Goal: Task Accomplishment & Management: Use online tool/utility

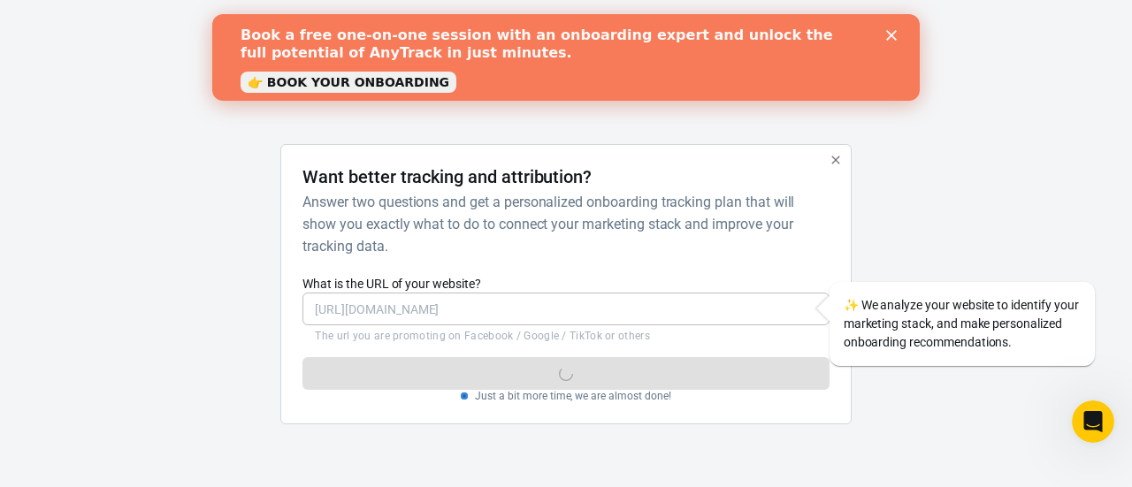
click at [893, 40] on icon "Close" at bounding box center [891, 35] width 11 height 11
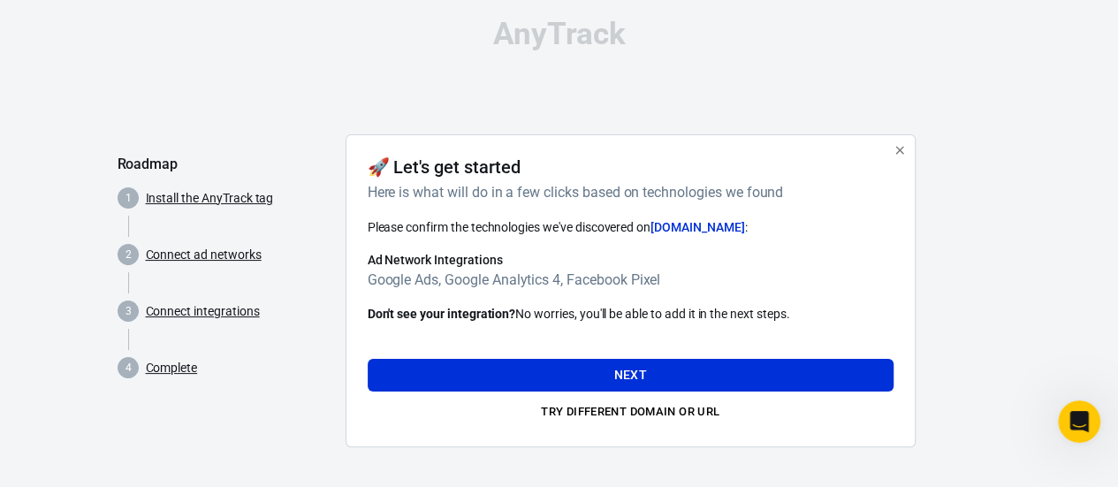
scroll to position [11, 0]
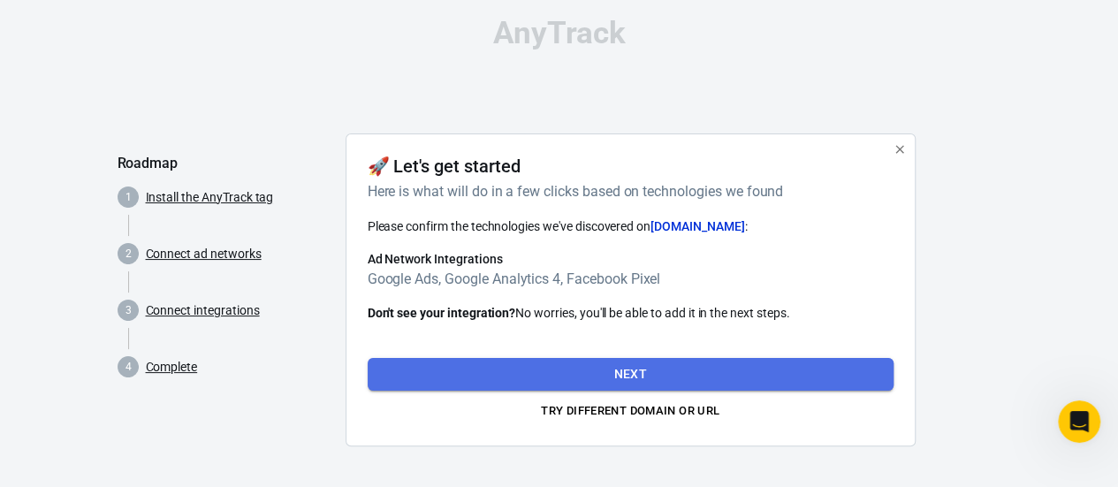
click at [560, 370] on button "Next" at bounding box center [631, 374] width 526 height 33
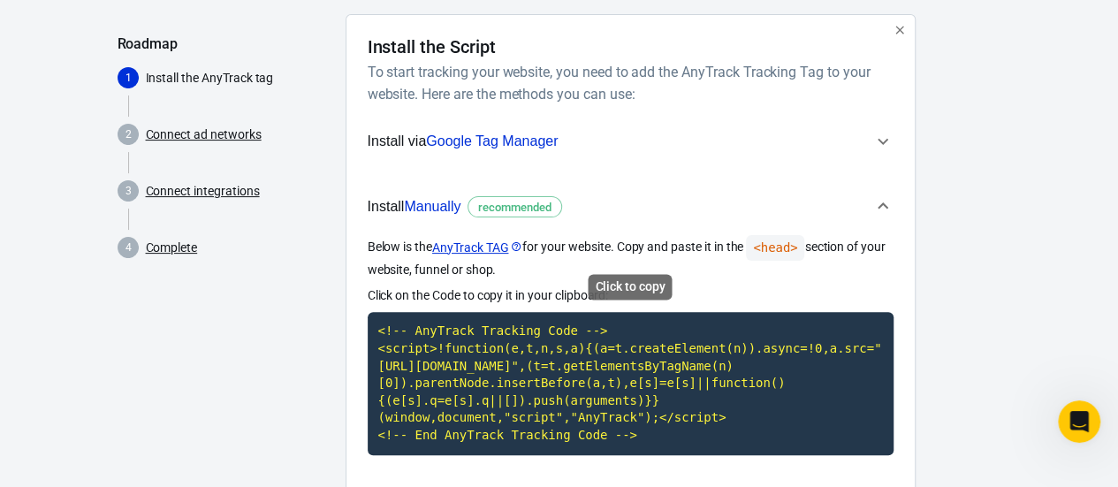
scroll to position [112, 0]
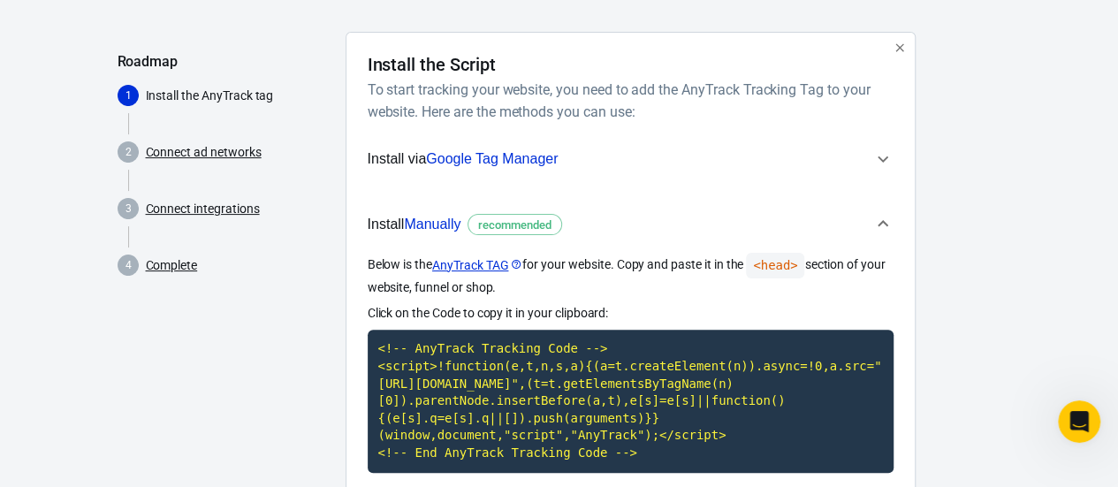
click at [879, 217] on icon "button" at bounding box center [883, 223] width 21 height 21
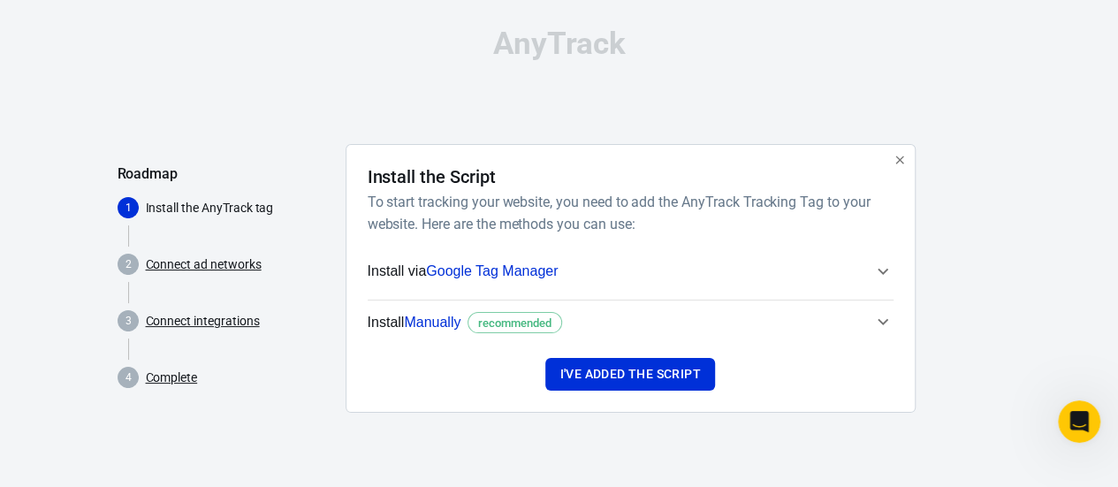
scroll to position [0, 0]
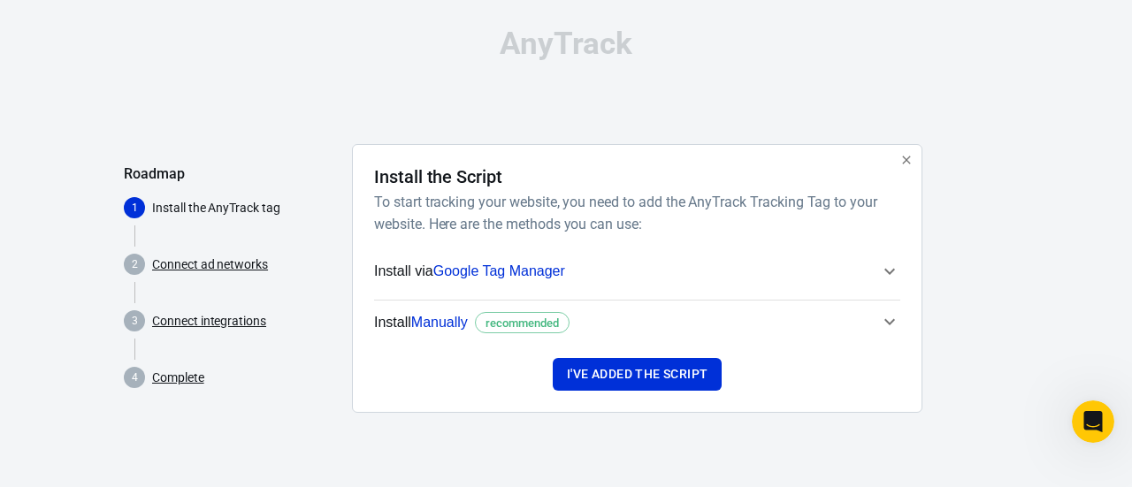
click at [879, 217] on h6 "To start tracking your website, you need to add the AnyTrack Tracking Tag to yo…" at bounding box center [633, 213] width 519 height 44
click at [879, 323] on span "Install Manually recommended" at bounding box center [626, 322] width 505 height 23
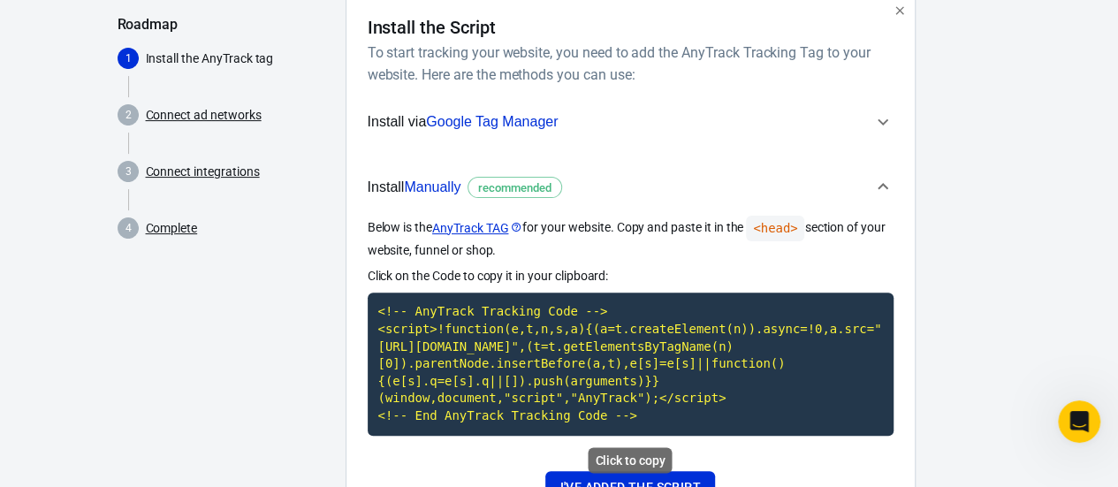
scroll to position [229, 0]
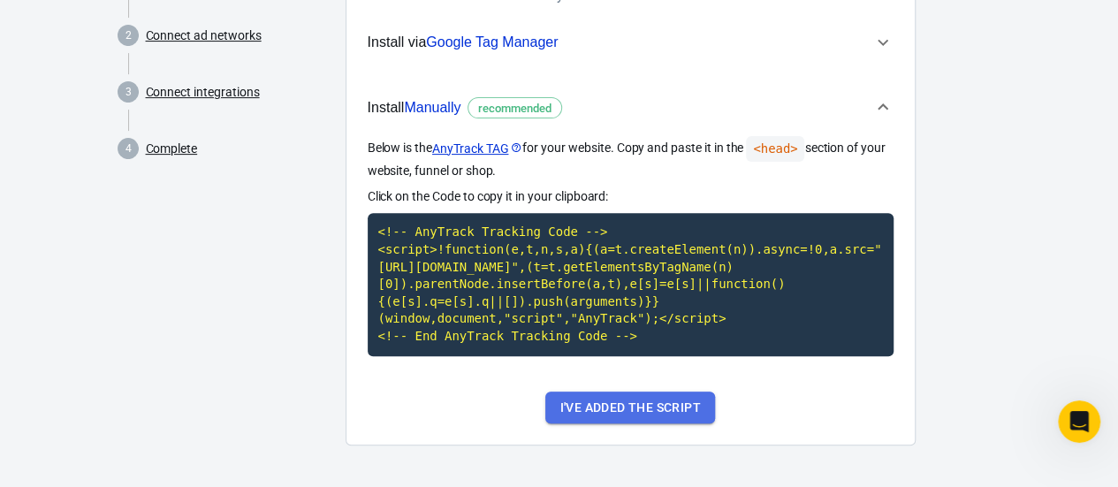
click at [646, 410] on button "I've added the script" at bounding box center [630, 408] width 169 height 33
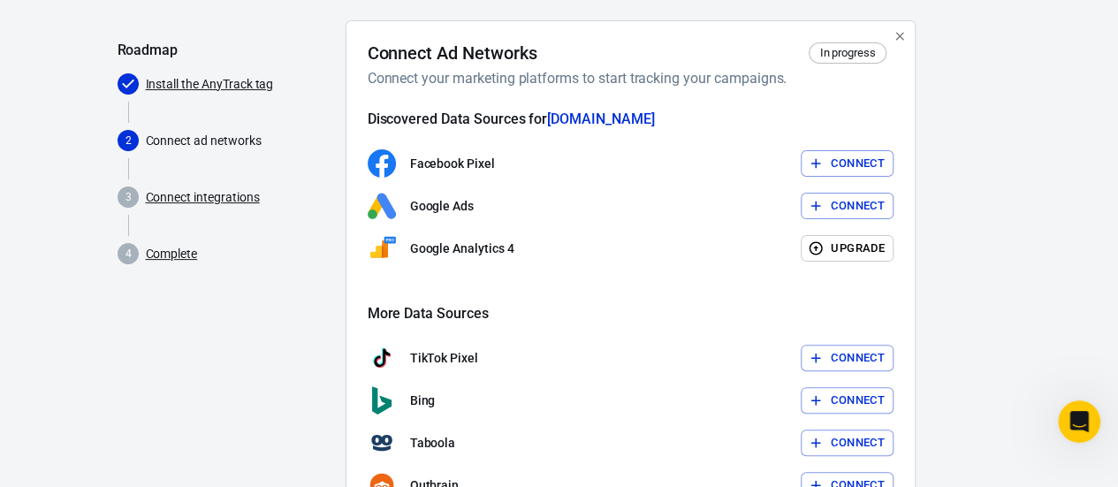
scroll to position [126, 0]
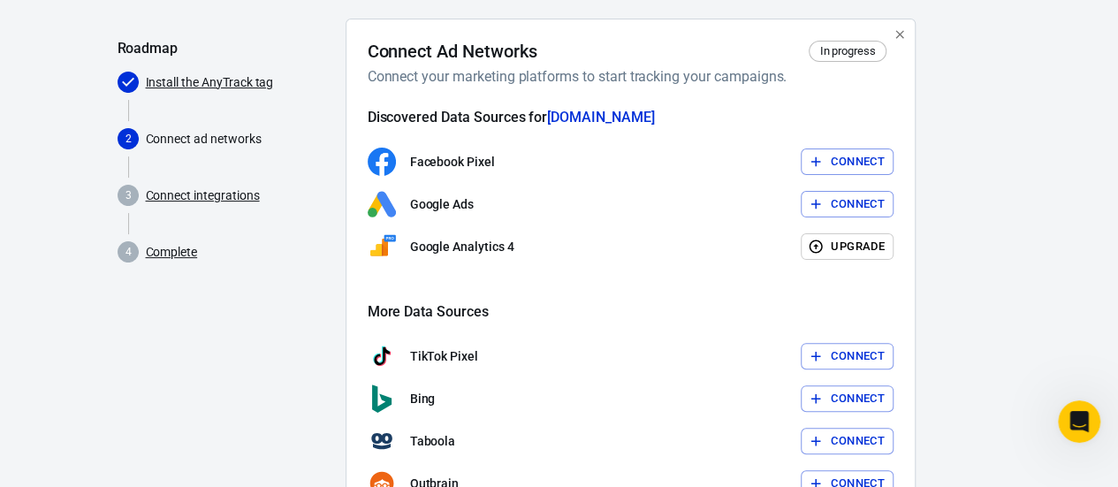
click at [827, 155] on button "Connect" at bounding box center [847, 162] width 93 height 27
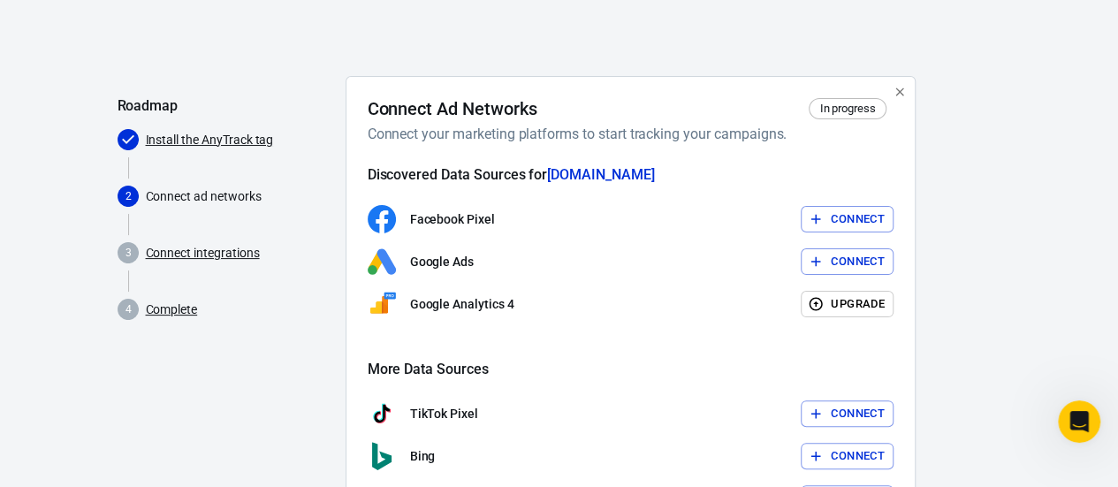
scroll to position [87, 0]
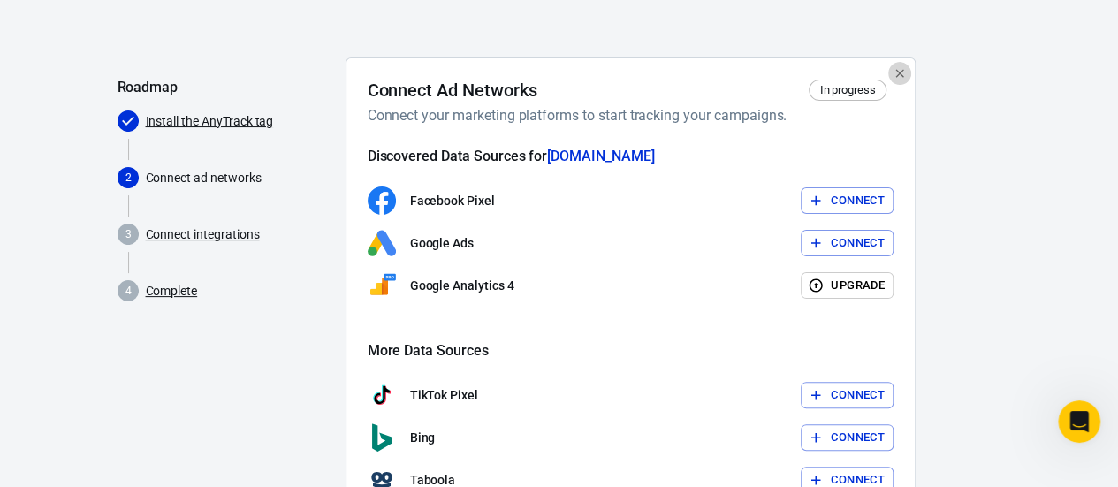
click at [900, 70] on icon "button" at bounding box center [900, 73] width 14 height 14
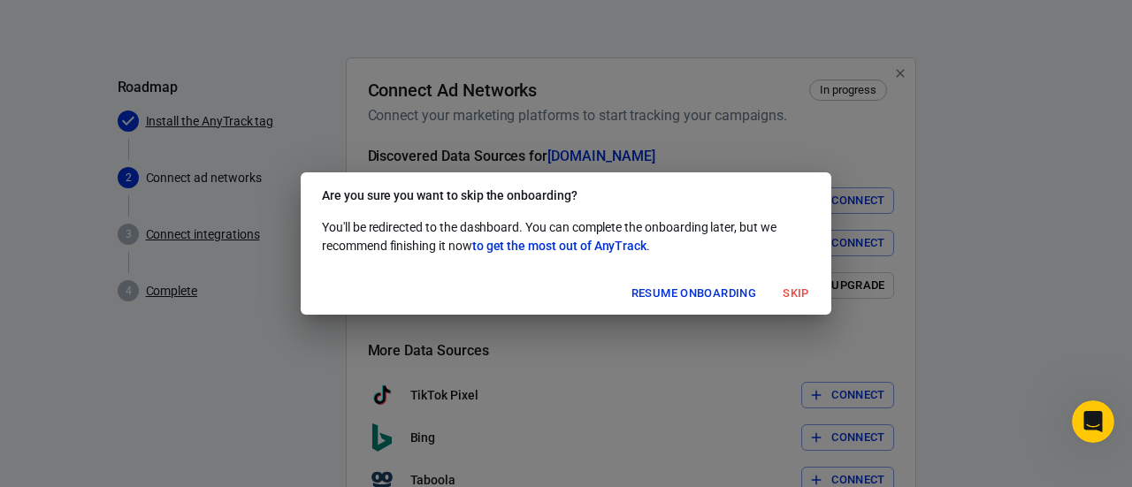
click at [796, 291] on button "Skip" at bounding box center [795, 293] width 57 height 27
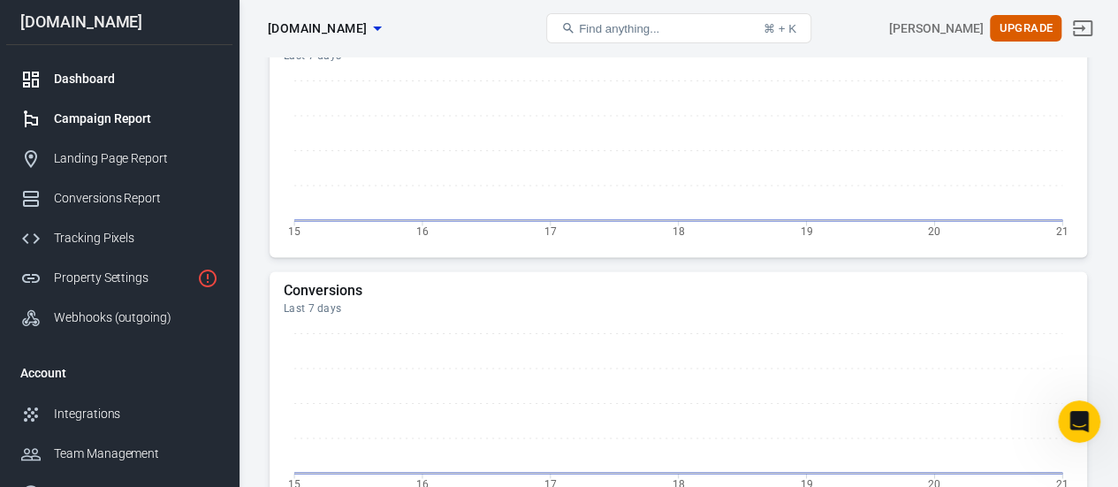
click at [97, 103] on link "Campaign Report" at bounding box center [119, 119] width 226 height 40
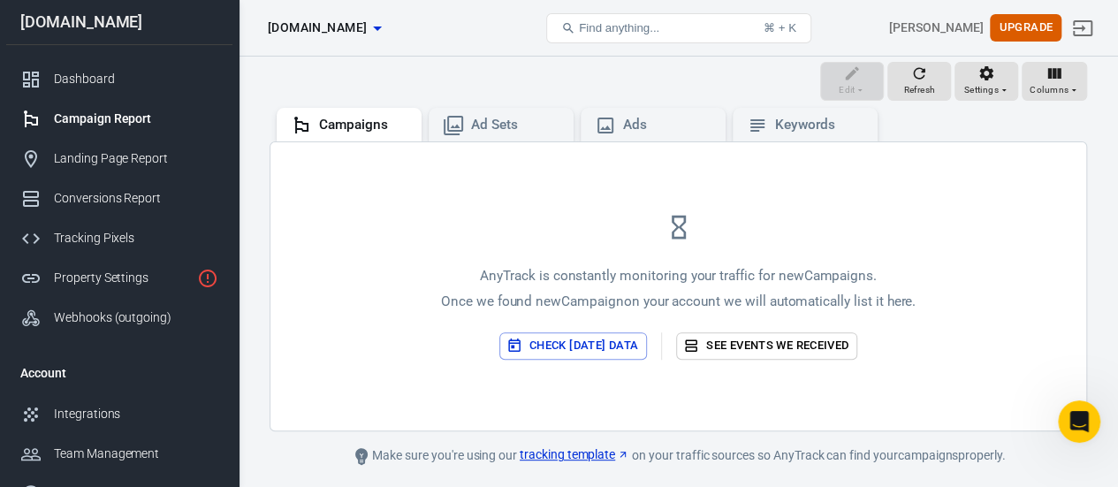
scroll to position [168, 0]
click at [126, 83] on div "Dashboard" at bounding box center [136, 79] width 164 height 19
